Goal: Find specific page/section: Find specific page/section

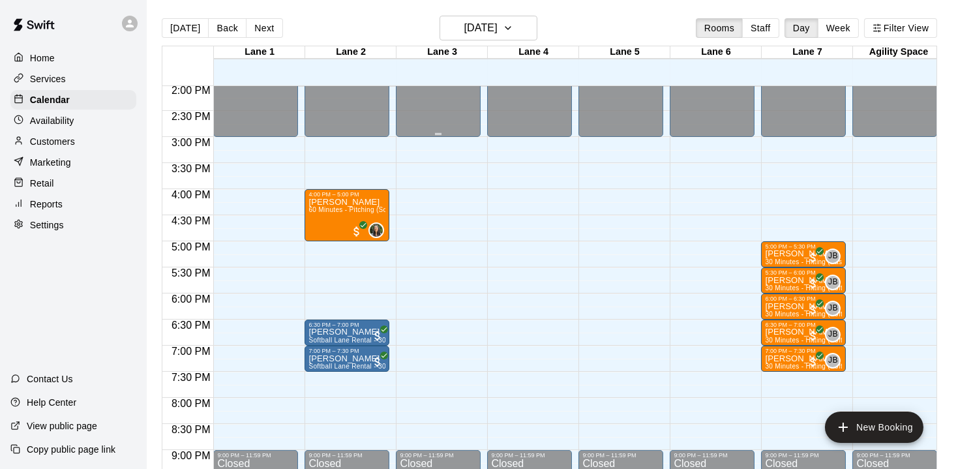
scroll to position [741, 0]
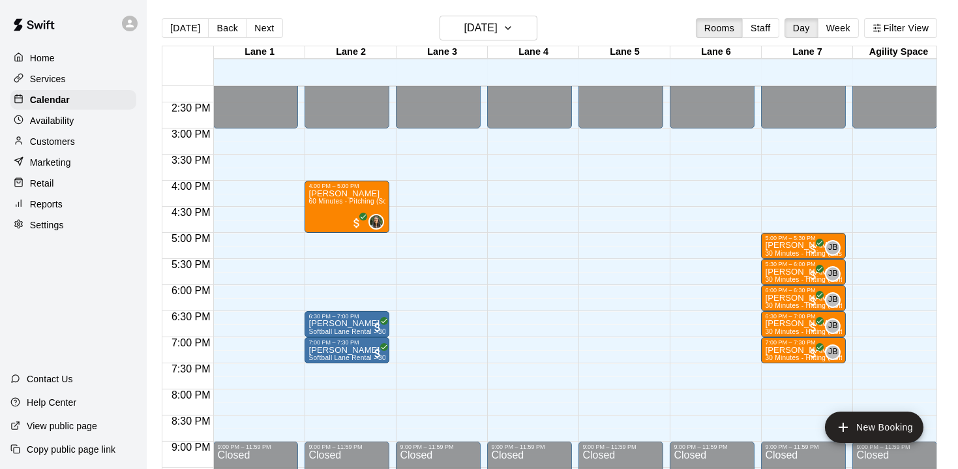
click at [44, 202] on p "Reports" at bounding box center [46, 204] width 33 height 13
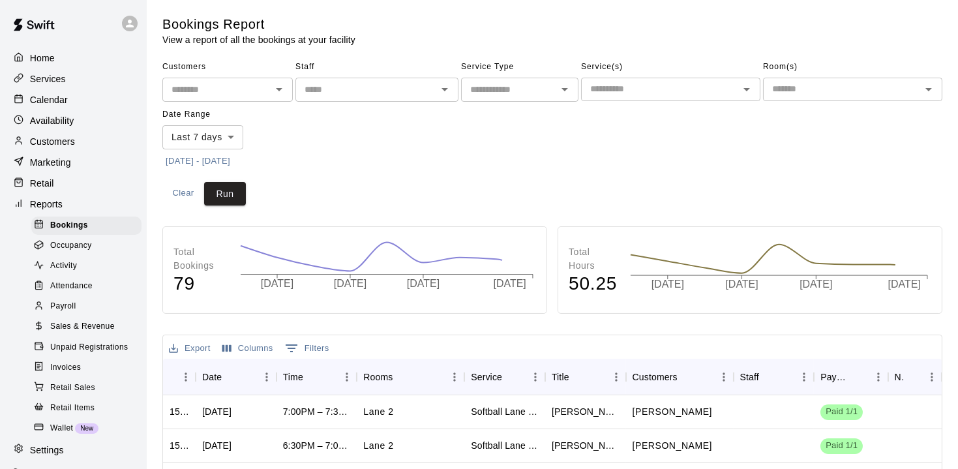
click at [102, 320] on span "Sales & Revenue" at bounding box center [82, 326] width 65 height 13
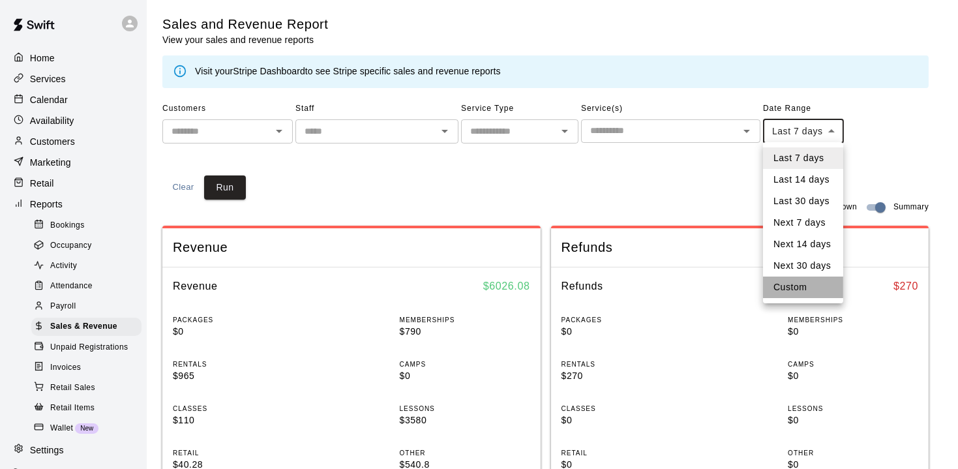
click at [801, 285] on li "Custom" at bounding box center [803, 287] width 80 height 22
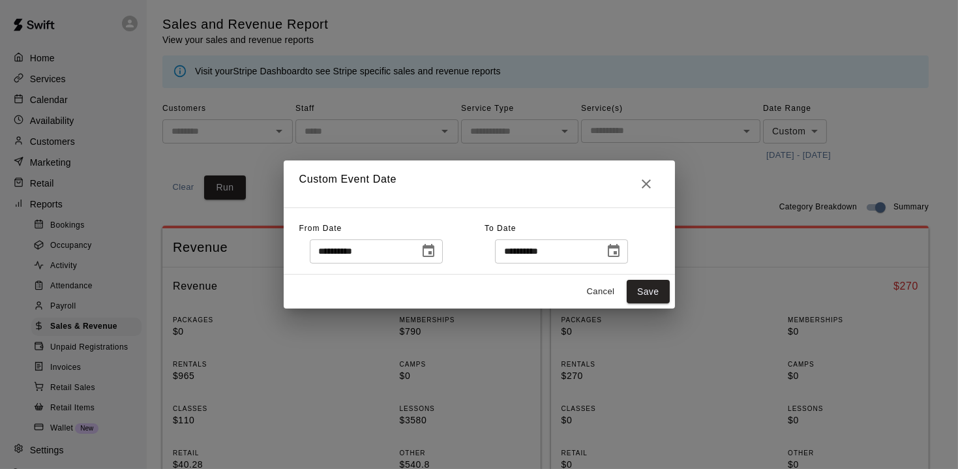
type input "******"
click at [436, 253] on icon "Choose date, selected date is Oct 2, 2025" at bounding box center [429, 251] width 16 height 16
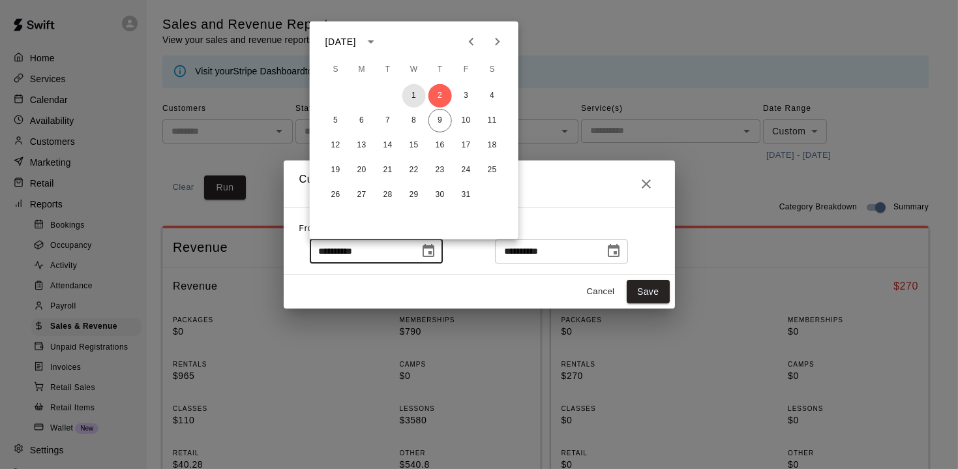
click at [416, 95] on button "1" at bounding box center [413, 95] width 23 height 23
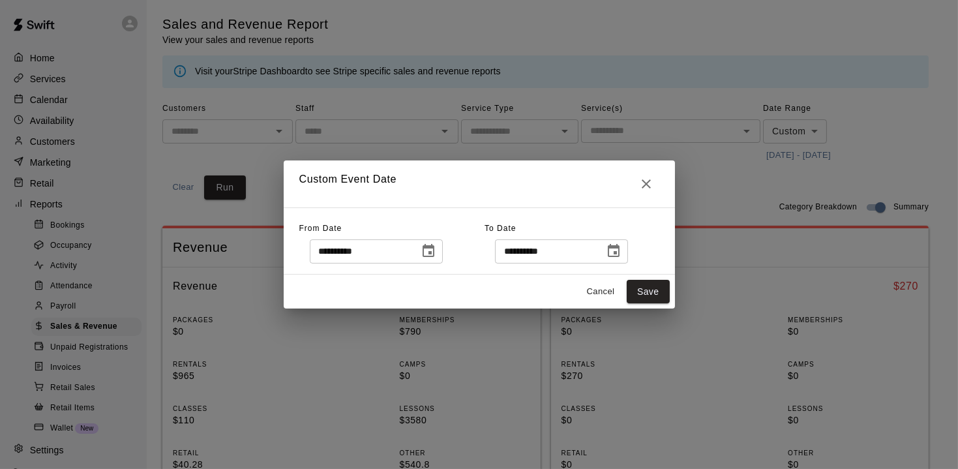
type input "**********"
click at [653, 298] on button "Save" at bounding box center [648, 292] width 43 height 24
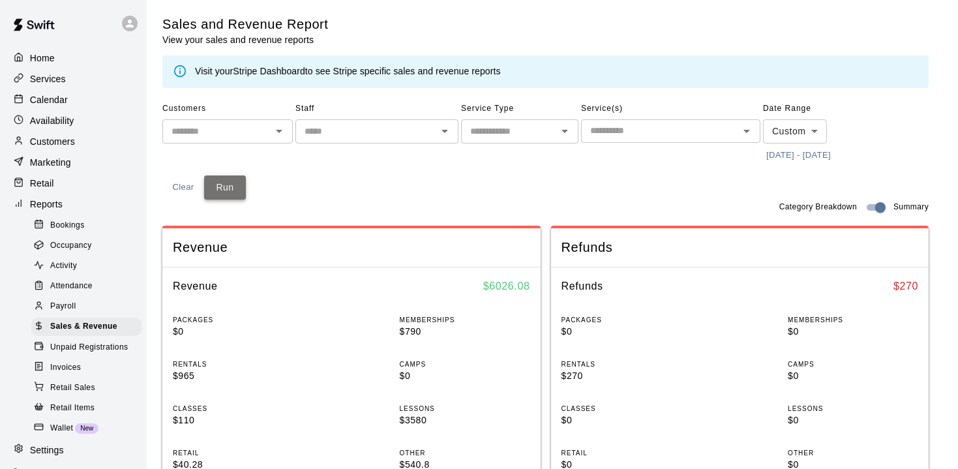
click at [217, 181] on button "Run" at bounding box center [225, 187] width 42 height 24
click at [50, 79] on p "Services" at bounding box center [48, 78] width 36 height 13
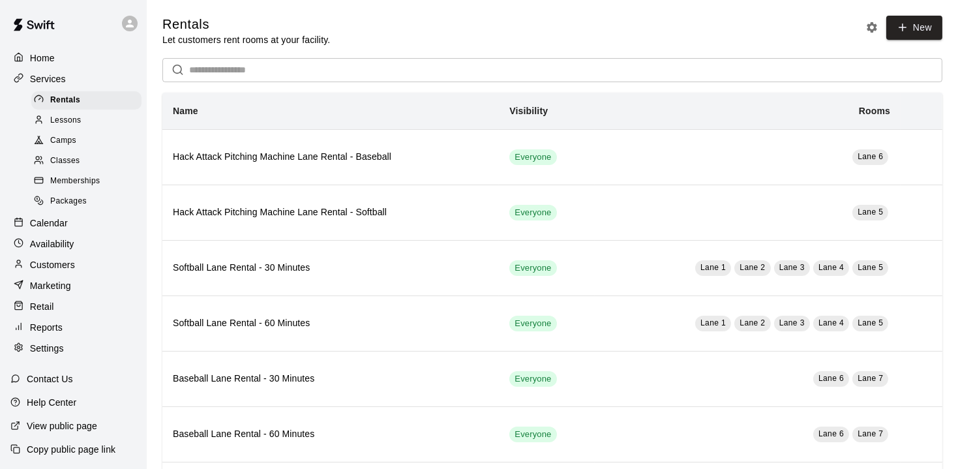
click at [49, 224] on p "Calendar" at bounding box center [49, 222] width 38 height 13
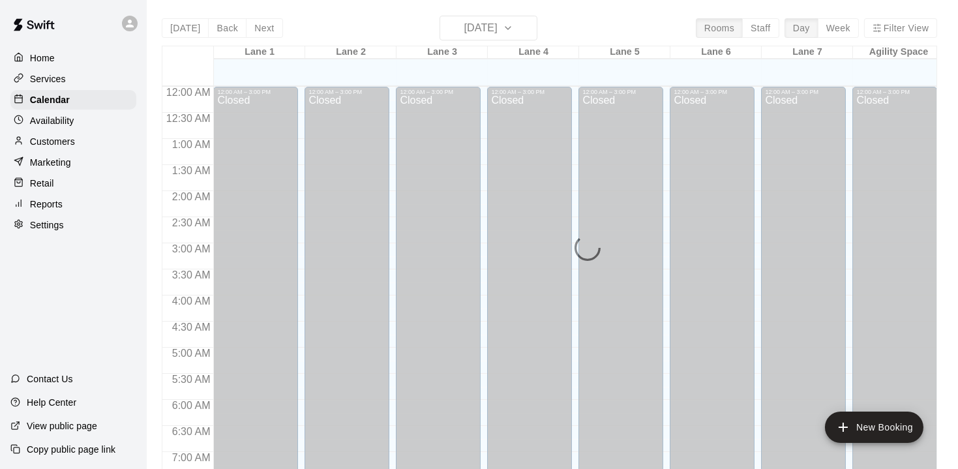
click at [55, 117] on p "Availability" at bounding box center [52, 120] width 44 height 13
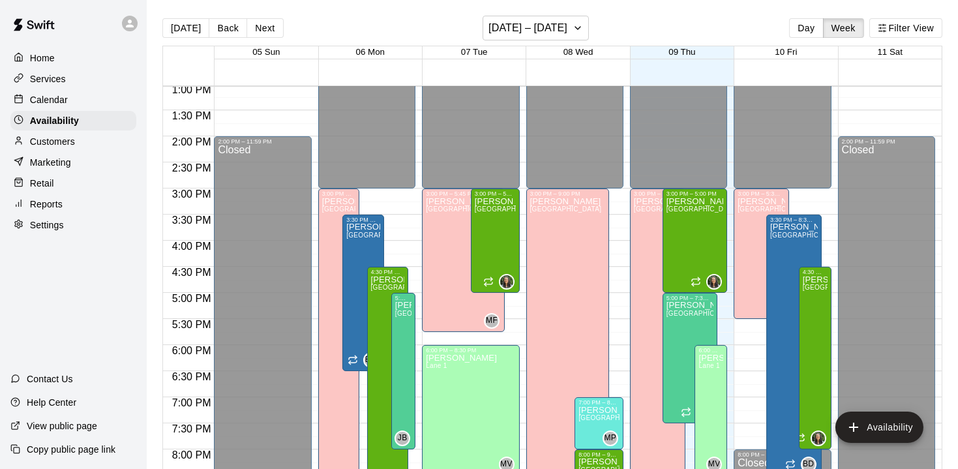
scroll to position [664, 0]
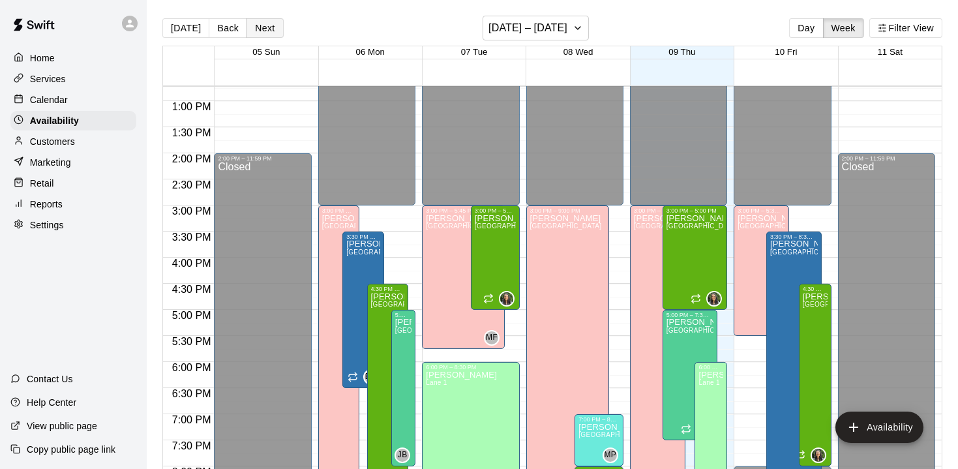
click at [269, 28] on button "Next" at bounding box center [264, 28] width 37 height 20
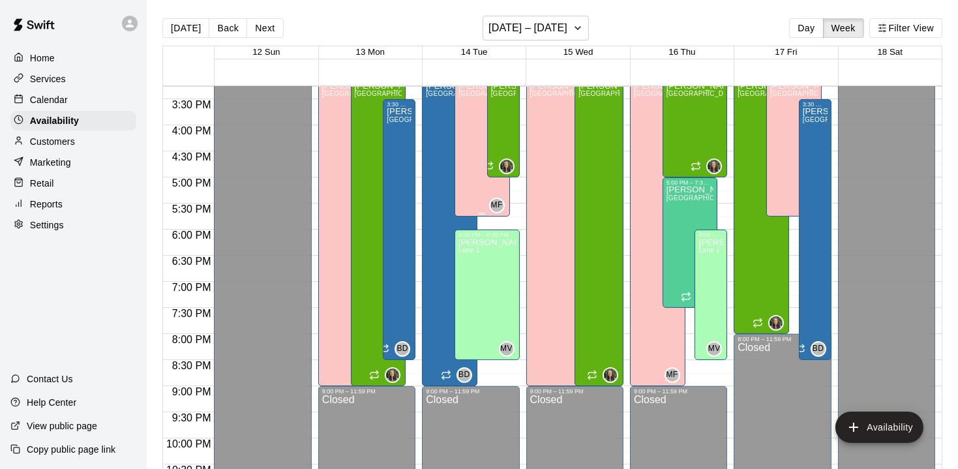
scroll to position [779, 0]
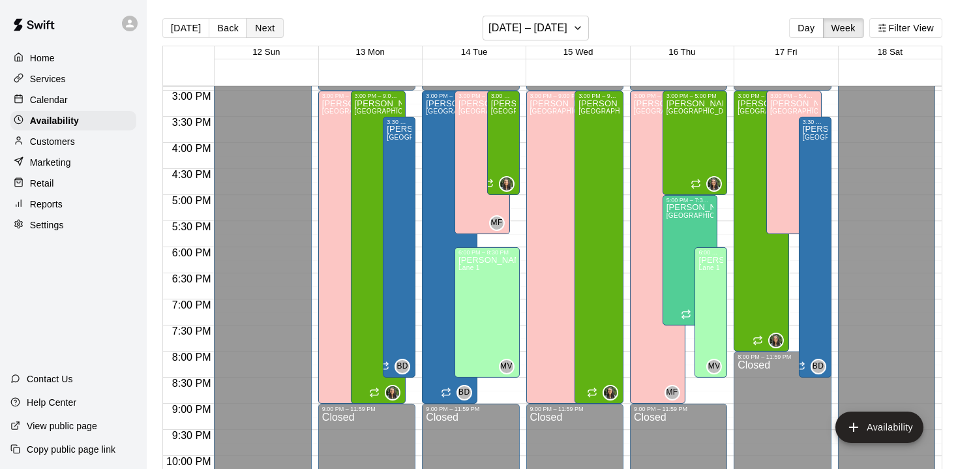
click at [265, 25] on button "Next" at bounding box center [264, 28] width 37 height 20
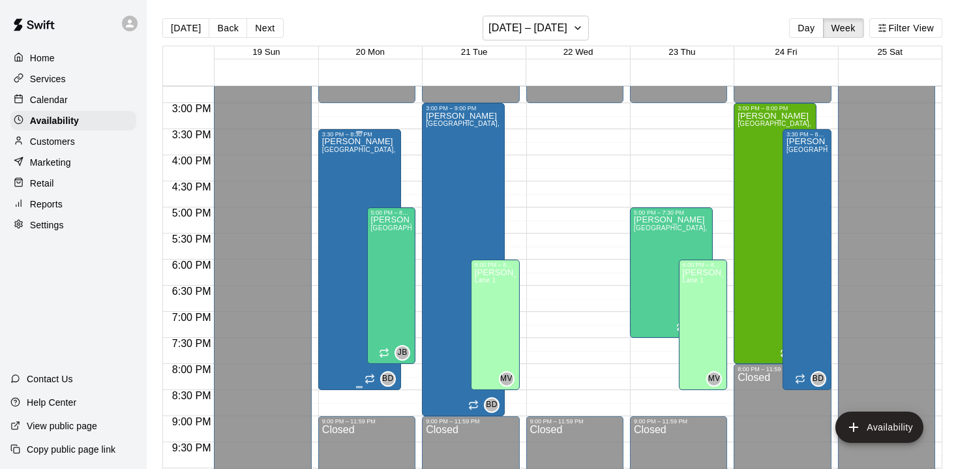
scroll to position [765, 0]
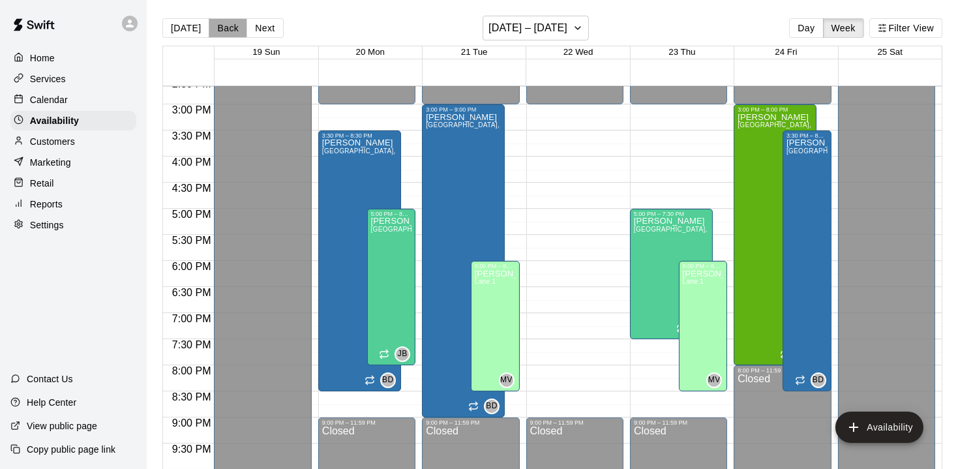
click at [219, 25] on button "Back" at bounding box center [228, 28] width 38 height 20
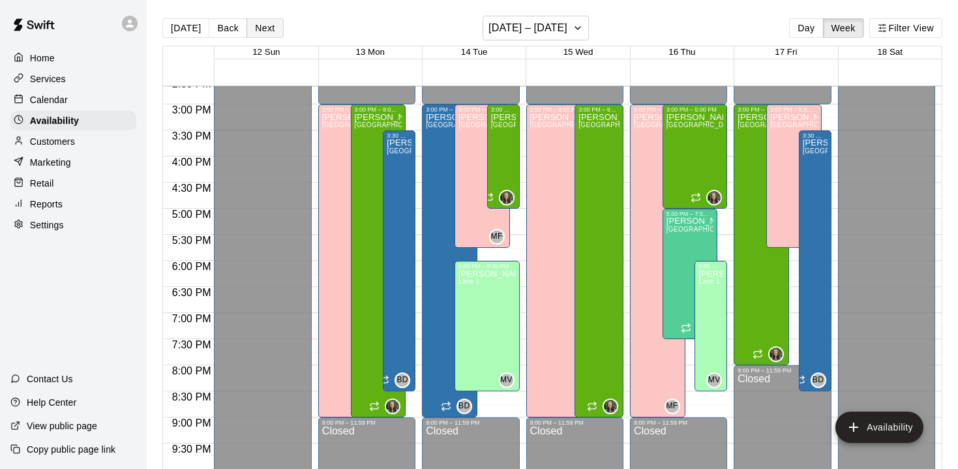
click at [261, 31] on button "Next" at bounding box center [264, 28] width 37 height 20
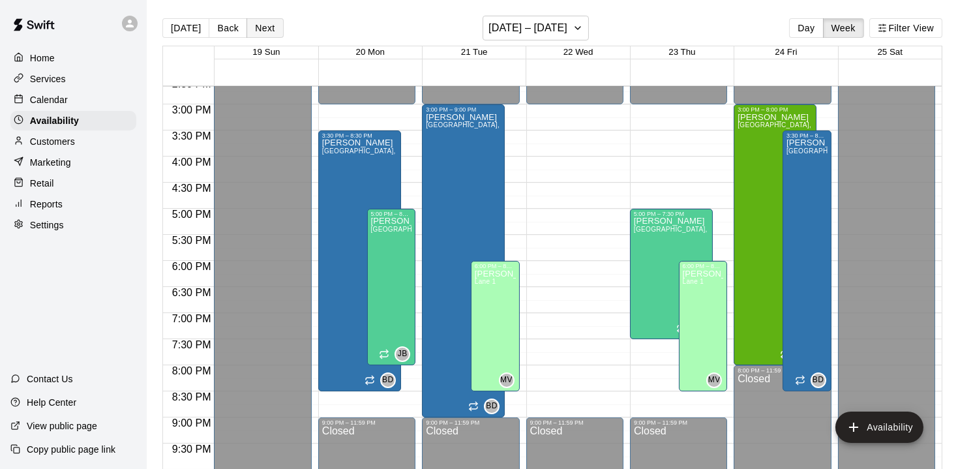
click at [261, 31] on button "Next" at bounding box center [264, 28] width 37 height 20
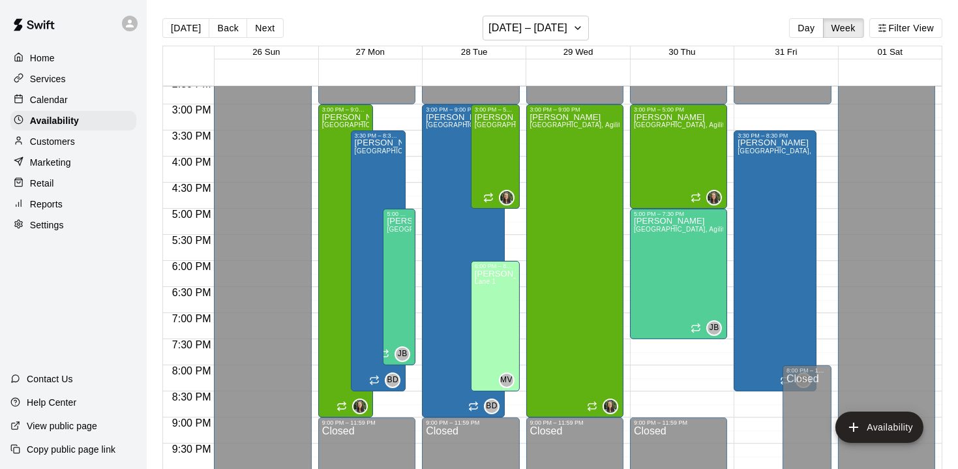
click at [53, 97] on p "Calendar" at bounding box center [49, 99] width 38 height 13
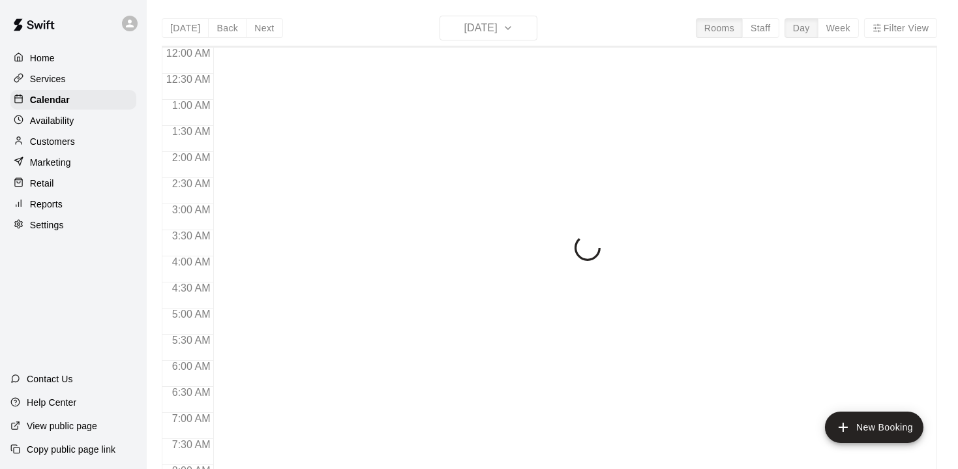
click at [53, 81] on p "Services" at bounding box center [48, 78] width 36 height 13
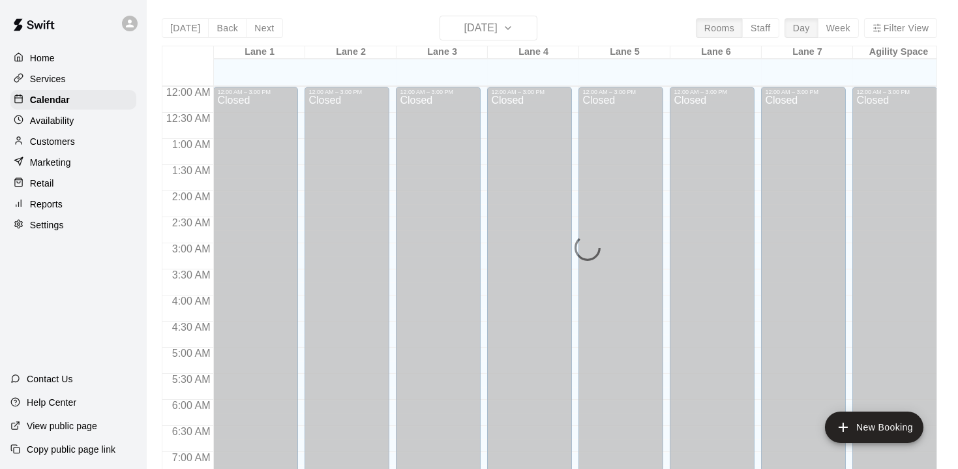
scroll to position [469, 0]
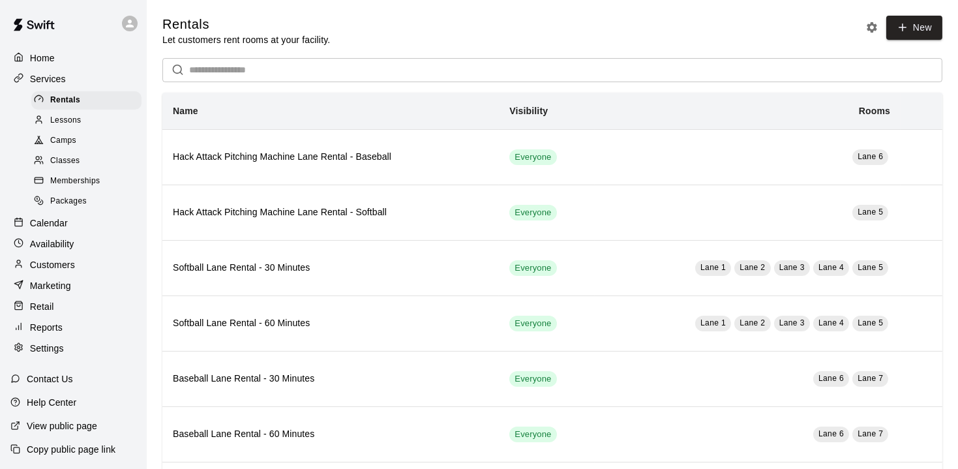
click at [46, 224] on p "Calendar" at bounding box center [49, 222] width 38 height 13
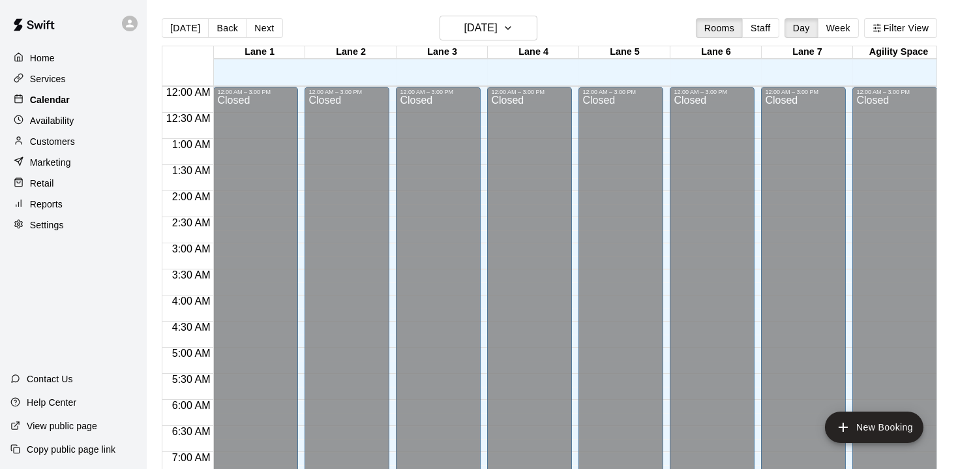
scroll to position [469, 0]
